Goal: Navigation & Orientation: Find specific page/section

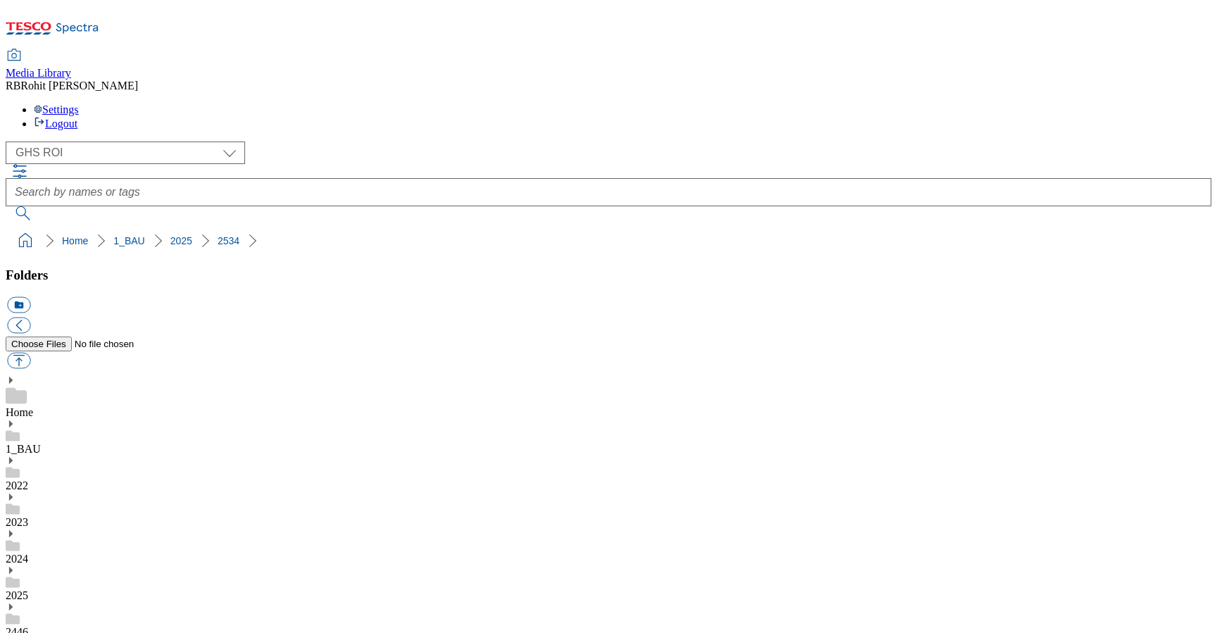
select select "flare-ghs-roi"
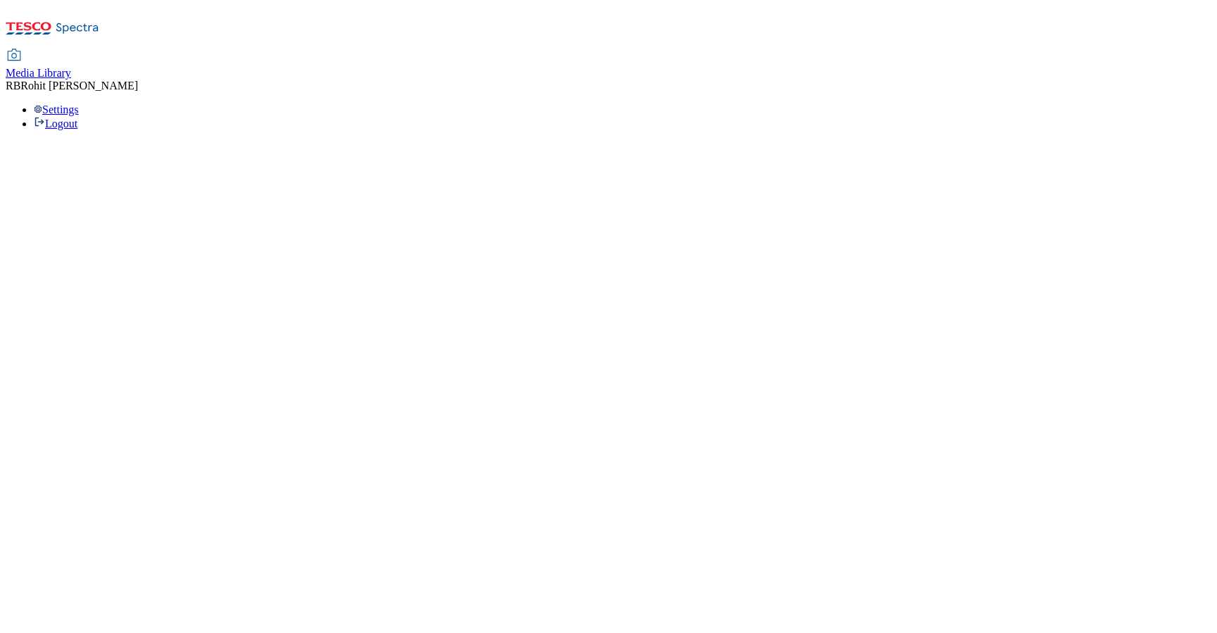
select select "flare-ghs-roi"
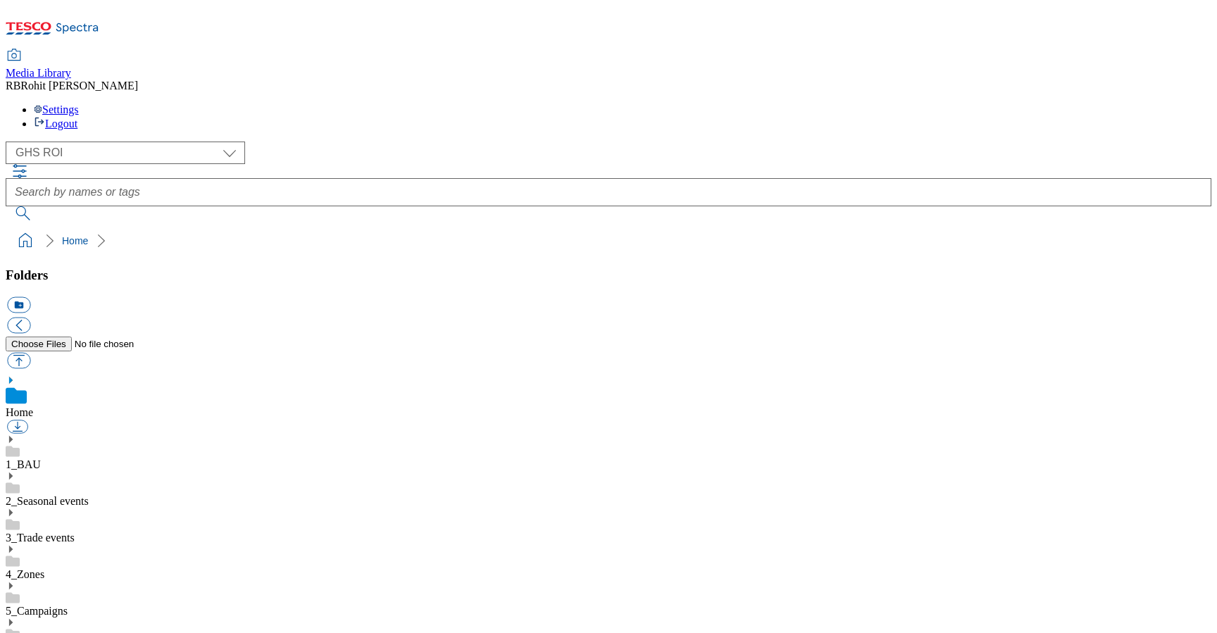
scroll to position [2, 0]
click at [118, 544] on div "4_Zones" at bounding box center [609, 562] width 1206 height 37
